Goal: Task Accomplishment & Management: Complete application form

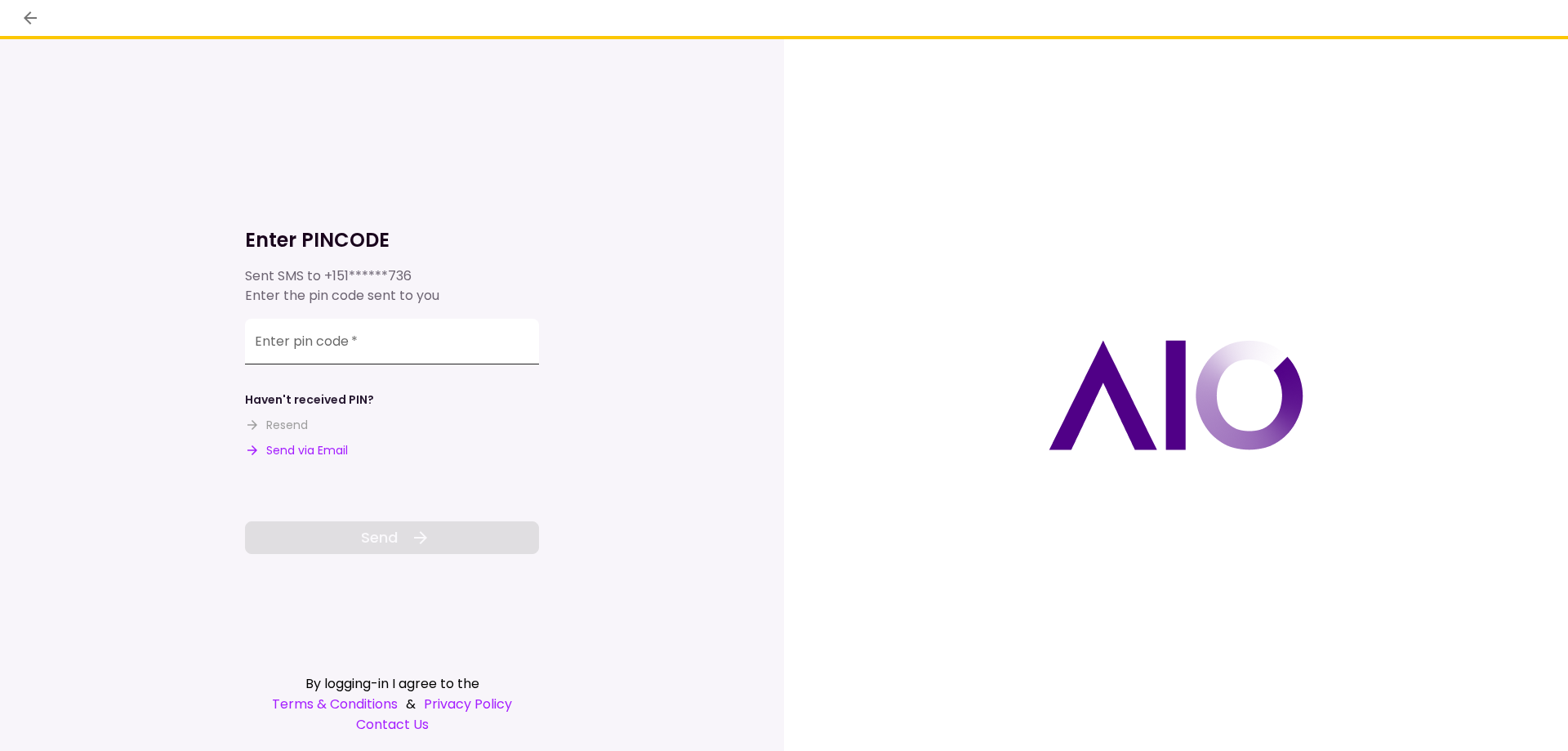
click at [256, 341] on input "Enter pin code   *" at bounding box center [392, 341] width 294 height 46
type input "******"
click at [382, 547] on span "Send" at bounding box center [379, 537] width 37 height 22
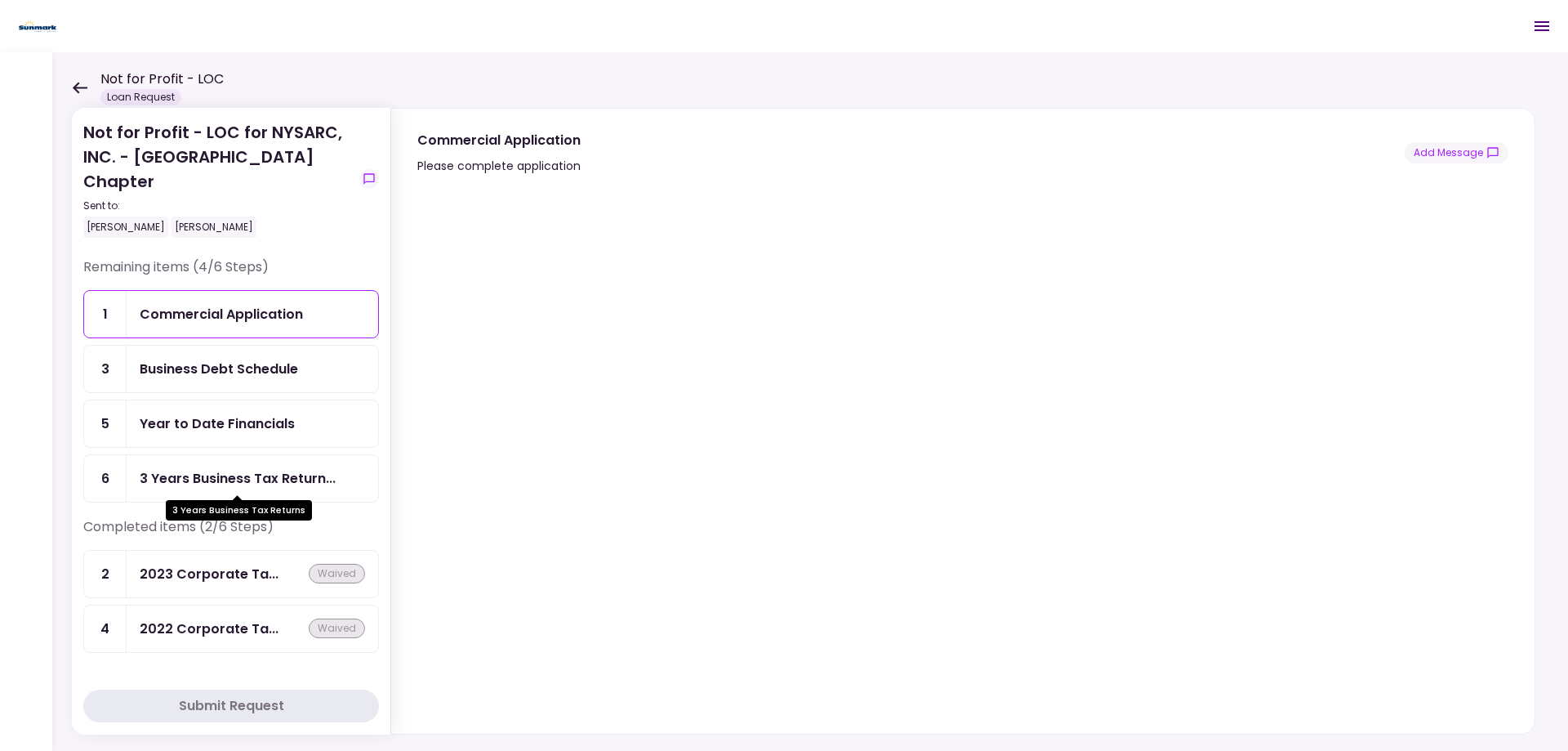
click at [212, 485] on div "3 Years Business Tax Return..." at bounding box center [237, 478] width 196 height 21
click at [198, 477] on div "3 Years Business Tax Return..." at bounding box center [237, 478] width 196 height 21
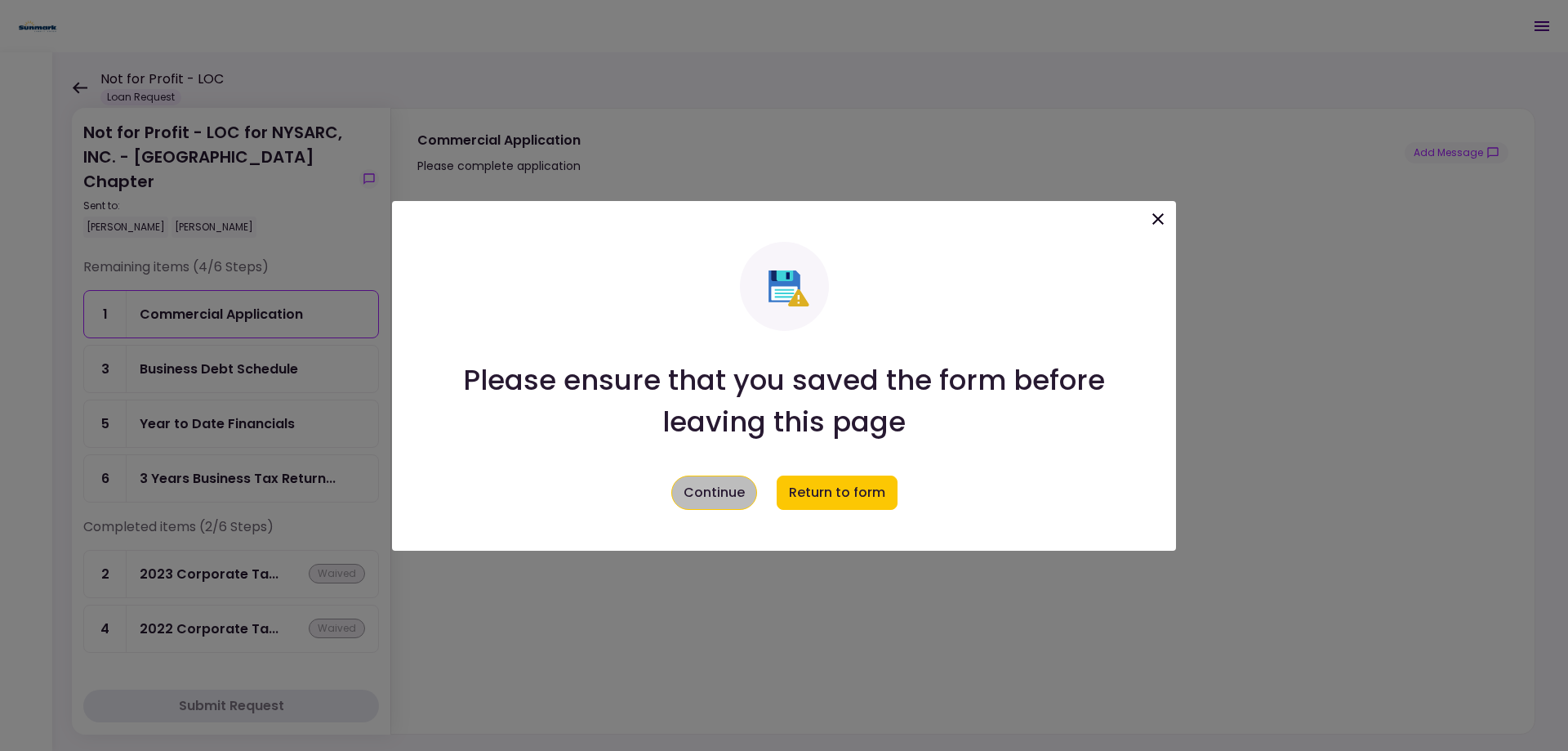
click at [694, 495] on button "Continue" at bounding box center [713, 492] width 85 height 34
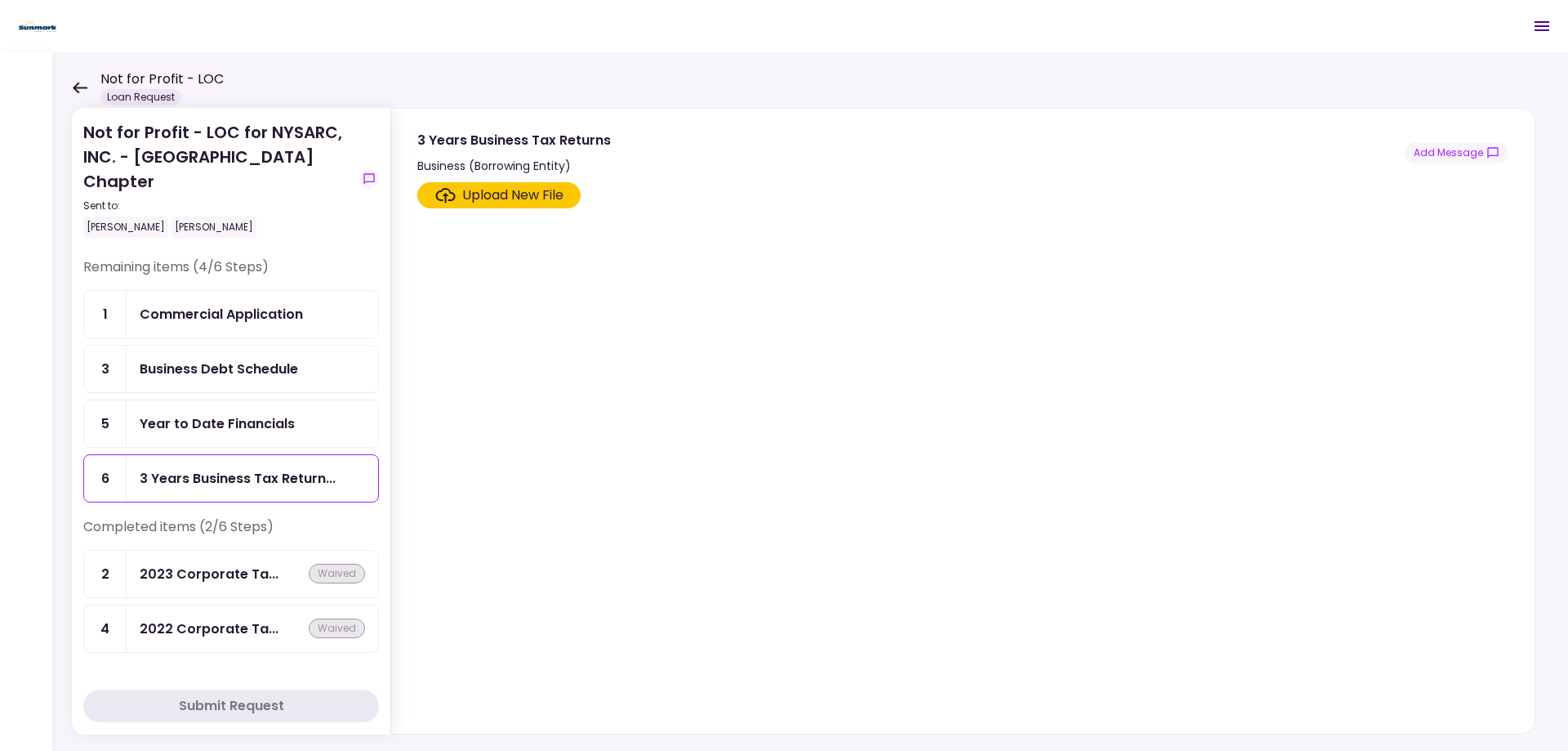
click at [491, 200] on div "Upload New File" at bounding box center [513, 195] width 101 height 20
click at [0, 0] on input "Upload New File" at bounding box center [0, 0] width 0 height 0
click at [491, 191] on div "Upload New File" at bounding box center [513, 195] width 101 height 20
click at [0, 0] on input "Upload New File" at bounding box center [0, 0] width 0 height 0
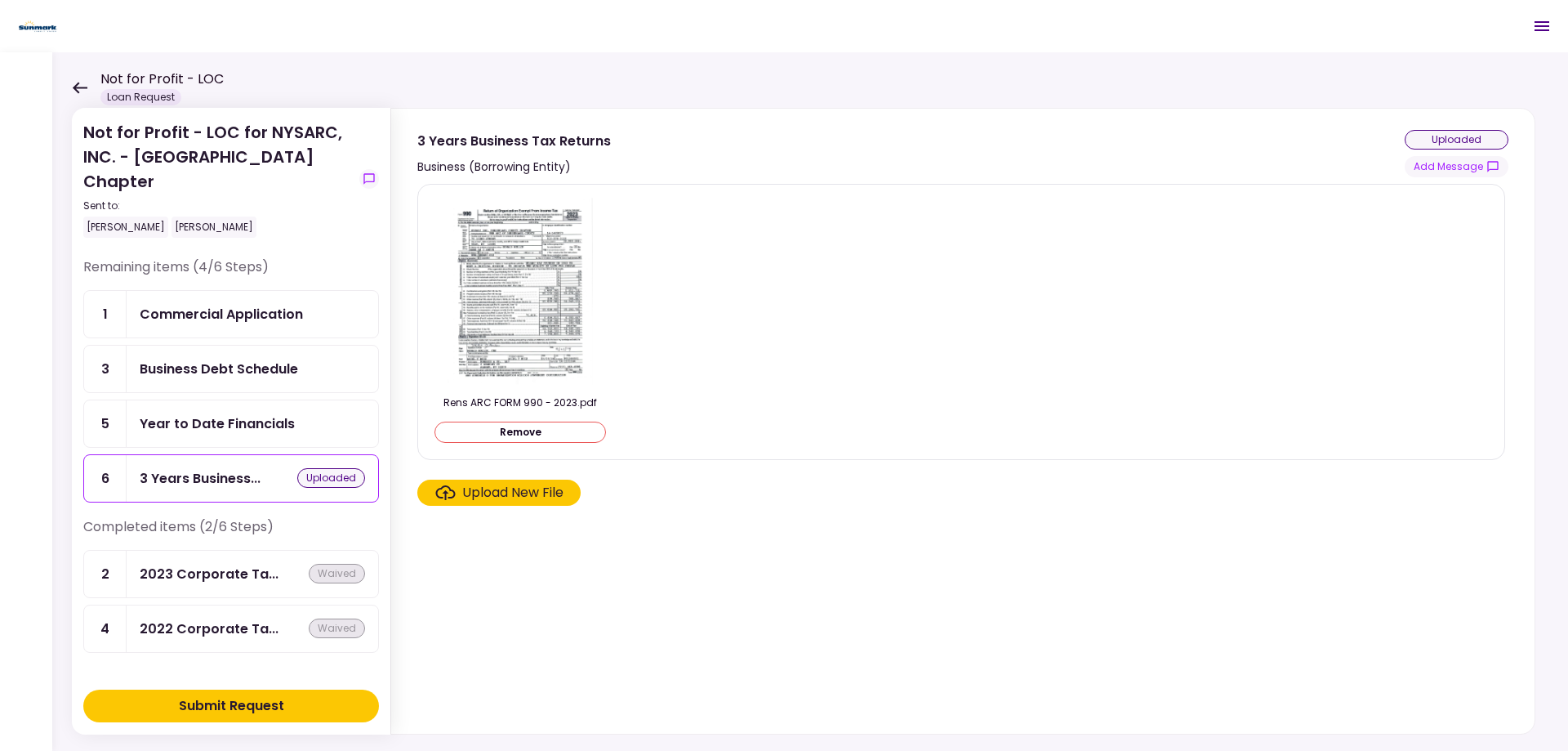
click at [504, 586] on section "Rens ARC FORM 990 - 2023.pdf Remove Upload New File" at bounding box center [963, 455] width 1091 height 543
click at [193, 423] on div "Year to Date Financials" at bounding box center [216, 423] width 155 height 21
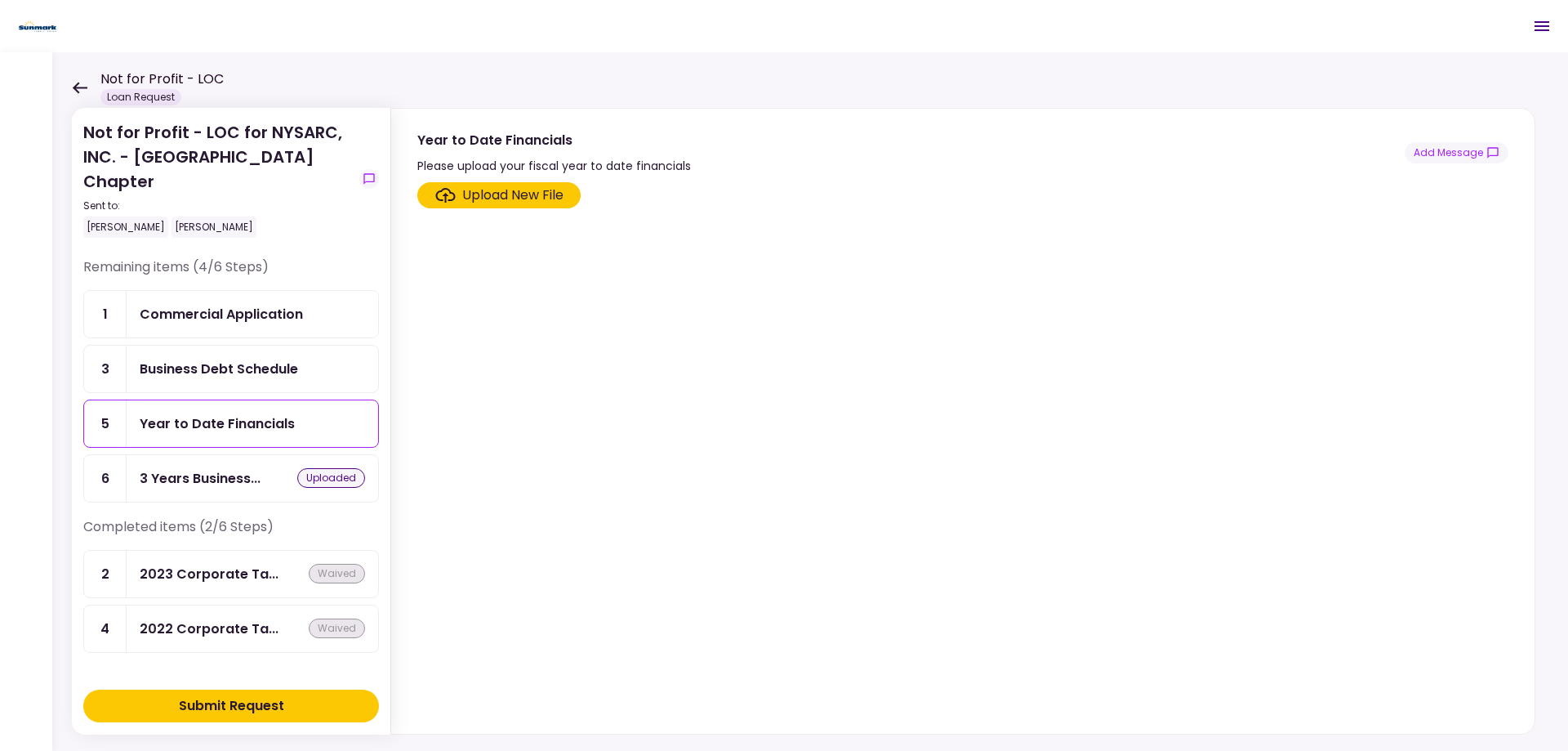
click at [191, 379] on div "Business Debt Schedule" at bounding box center [252, 369] width 251 height 47
click at [208, 325] on div "Commercial Application" at bounding box center [252, 314] width 251 height 47
